Goal: Information Seeking & Learning: Learn about a topic

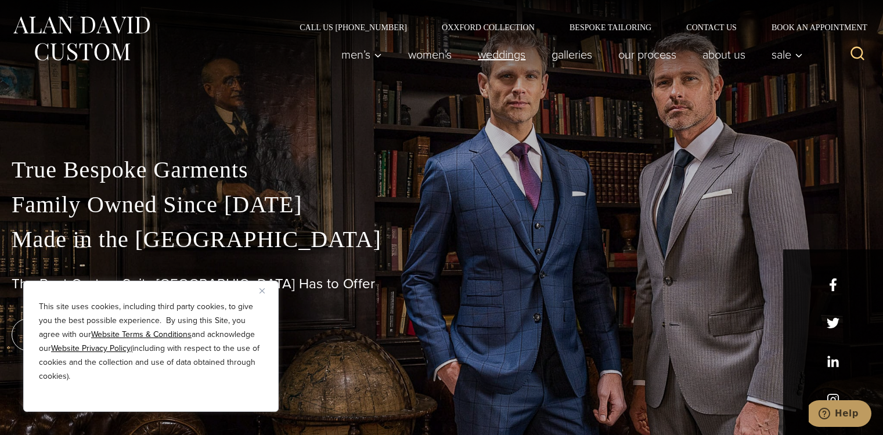
click at [529, 64] on link "weddings" at bounding box center [502, 54] width 74 height 23
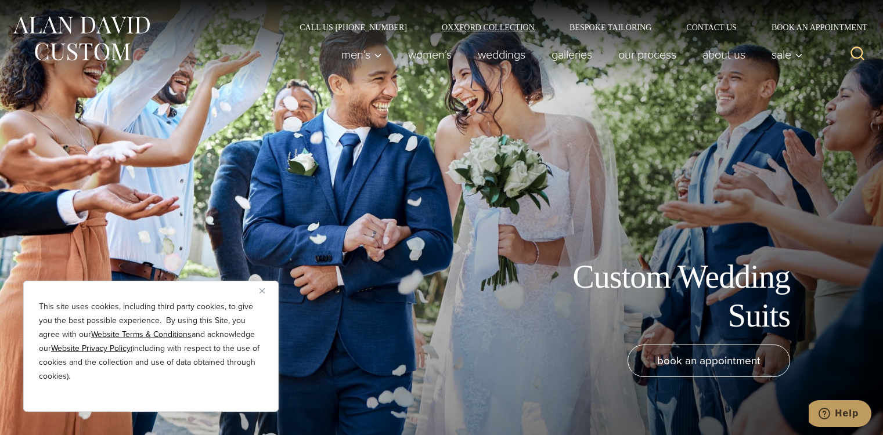
click at [500, 26] on link "Oxxford Collection" at bounding box center [488, 27] width 128 height 8
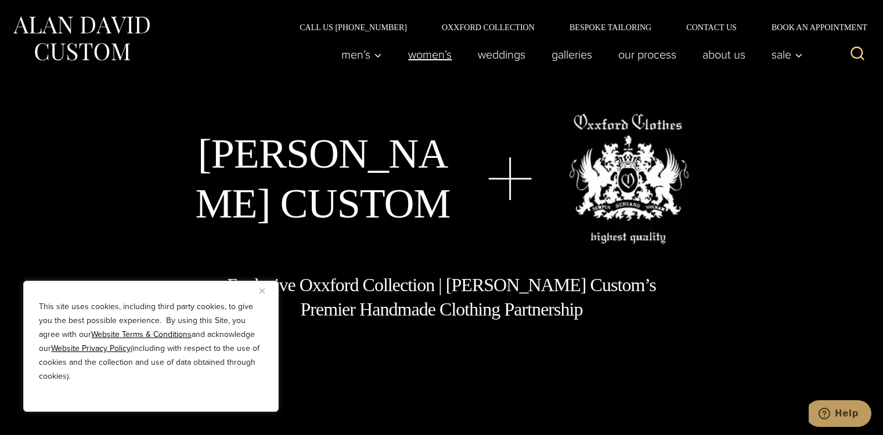
click at [441, 45] on link "Women’s" at bounding box center [430, 54] width 70 height 23
